Goal: Task Accomplishment & Management: Complete application form

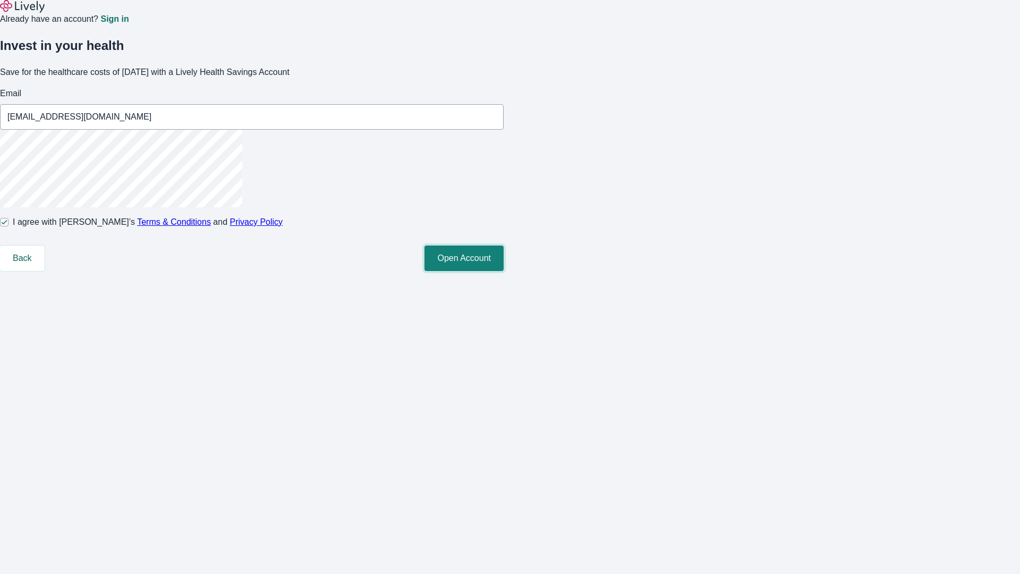
click at [503, 271] on button "Open Account" at bounding box center [463, 257] width 79 height 25
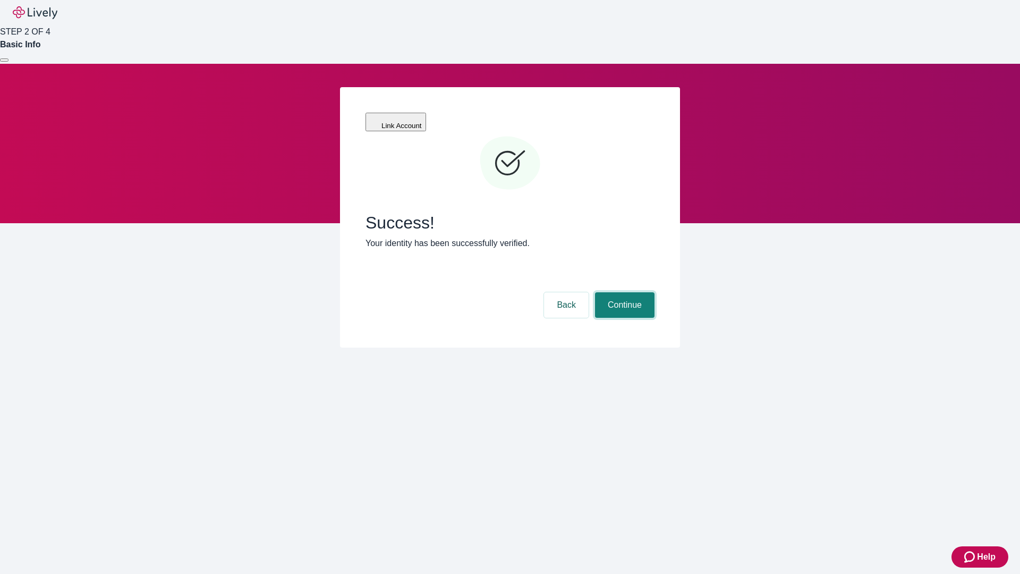
click at [623, 292] on button "Continue" at bounding box center [624, 304] width 59 height 25
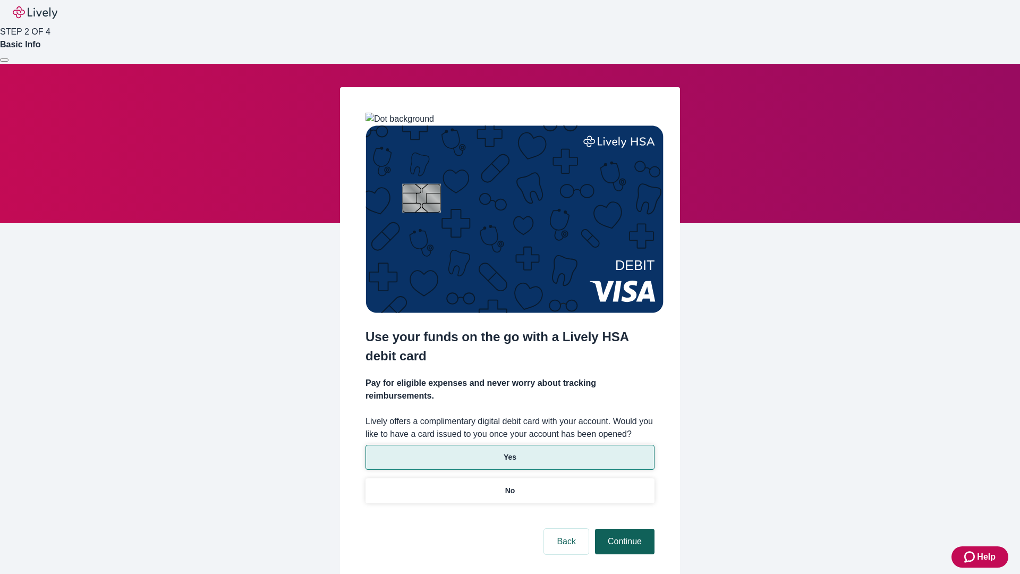
click at [509, 485] on p "No" at bounding box center [510, 490] width 10 height 11
click at [623, 528] on button "Continue" at bounding box center [624, 540] width 59 height 25
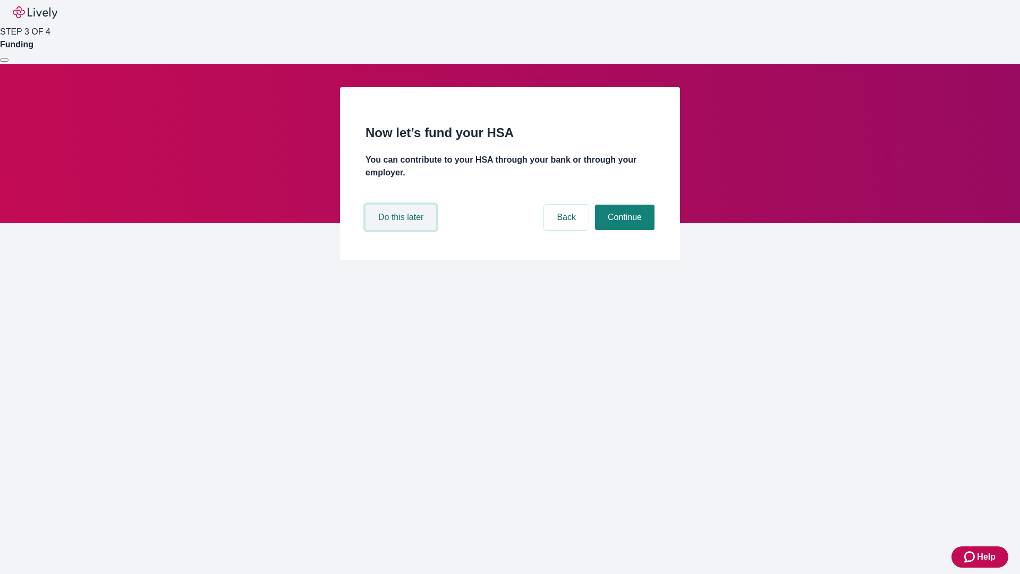
click at [402, 230] on button "Do this later" at bounding box center [400, 216] width 71 height 25
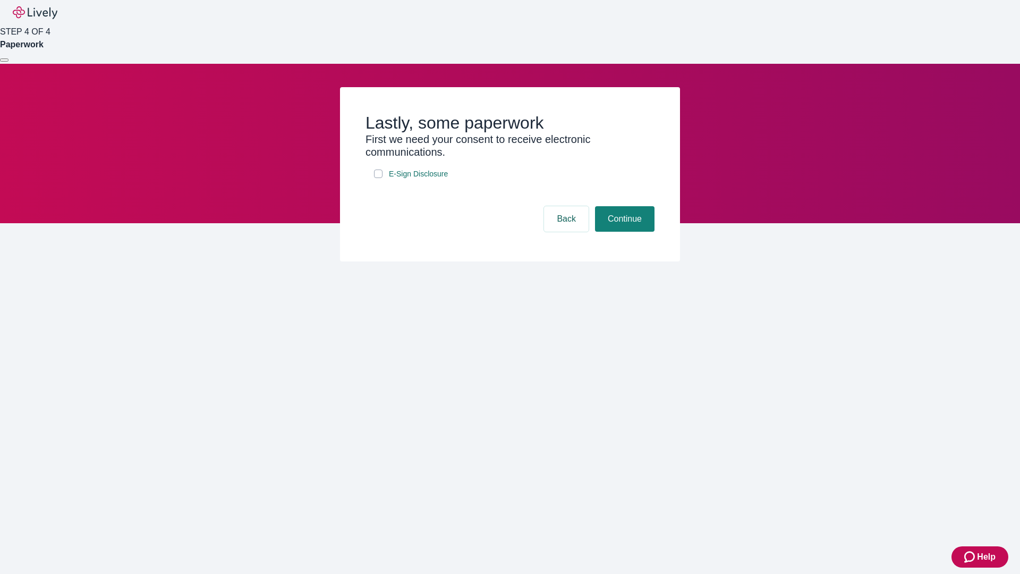
click at [378, 178] on input "E-Sign Disclosure" at bounding box center [378, 173] width 8 height 8
checkbox input "true"
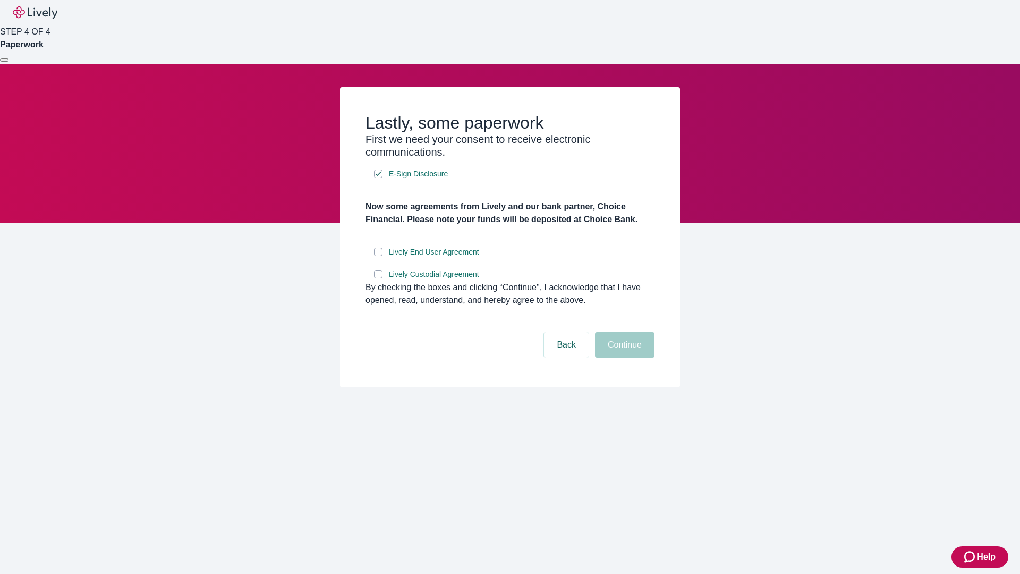
click at [378, 256] on input "Lively End User Agreement" at bounding box center [378, 252] width 8 height 8
checkbox input "true"
click at [378, 278] on input "Lively Custodial Agreement" at bounding box center [378, 274] width 8 height 8
checkbox input "true"
click at [623, 357] on button "Continue" at bounding box center [624, 344] width 59 height 25
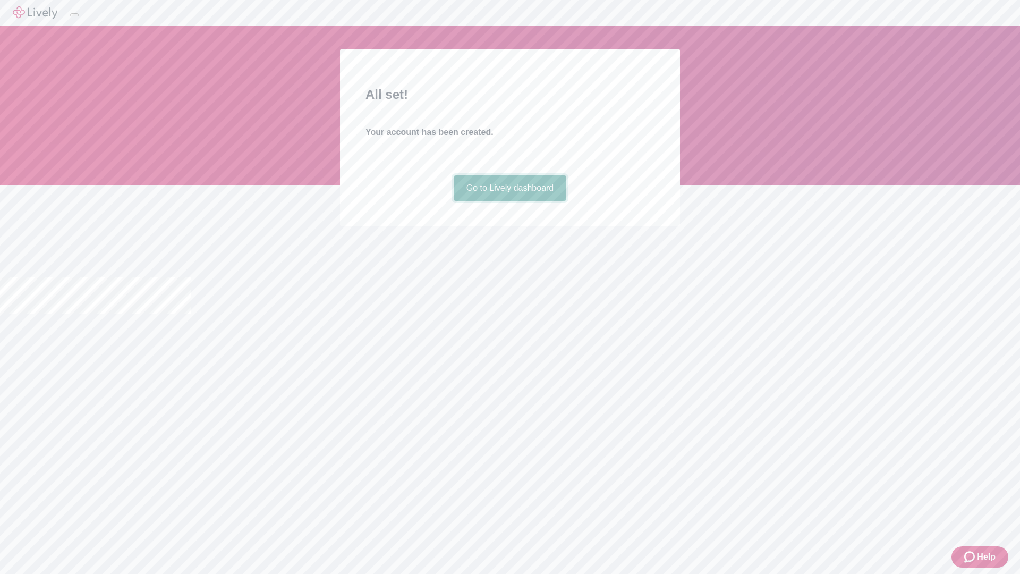
click at [509, 201] on link "Go to Lively dashboard" at bounding box center [510, 187] width 113 height 25
